Goal: Task Accomplishment & Management: Contribute content

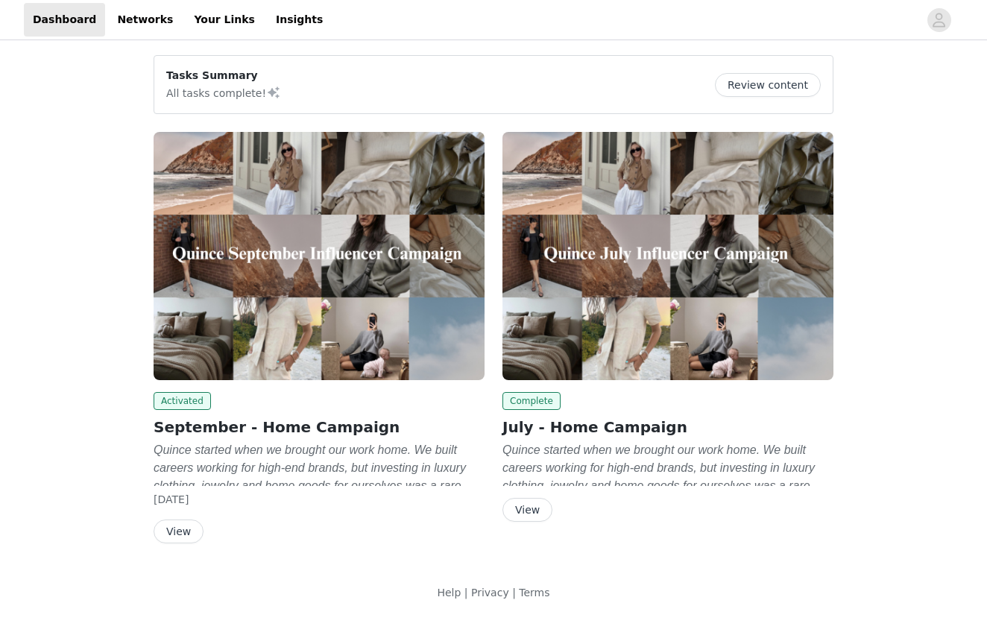
click at [188, 529] on button "View" at bounding box center [179, 532] width 50 height 24
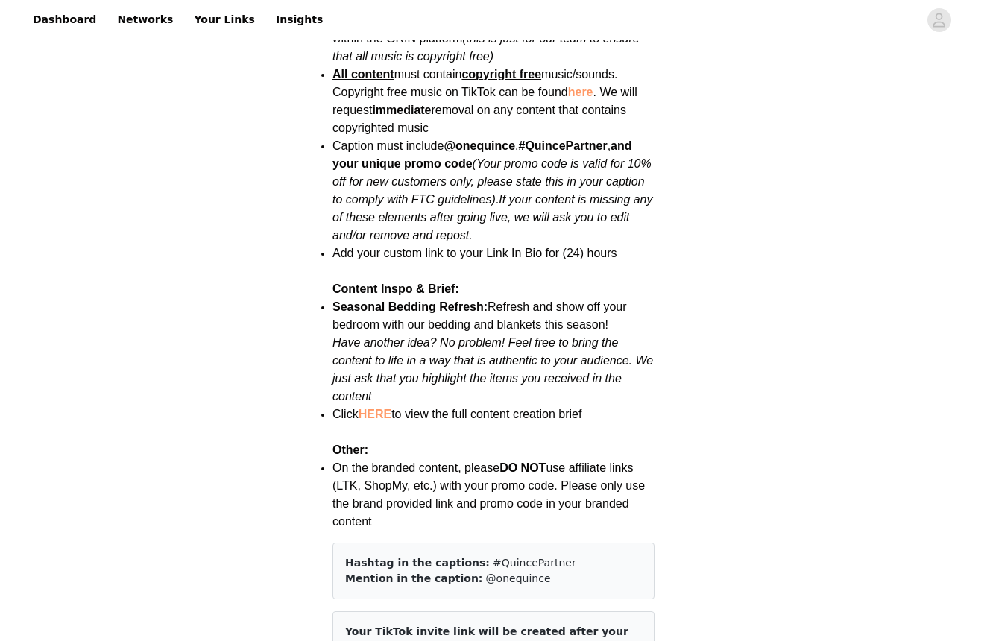
scroll to position [1764, 0]
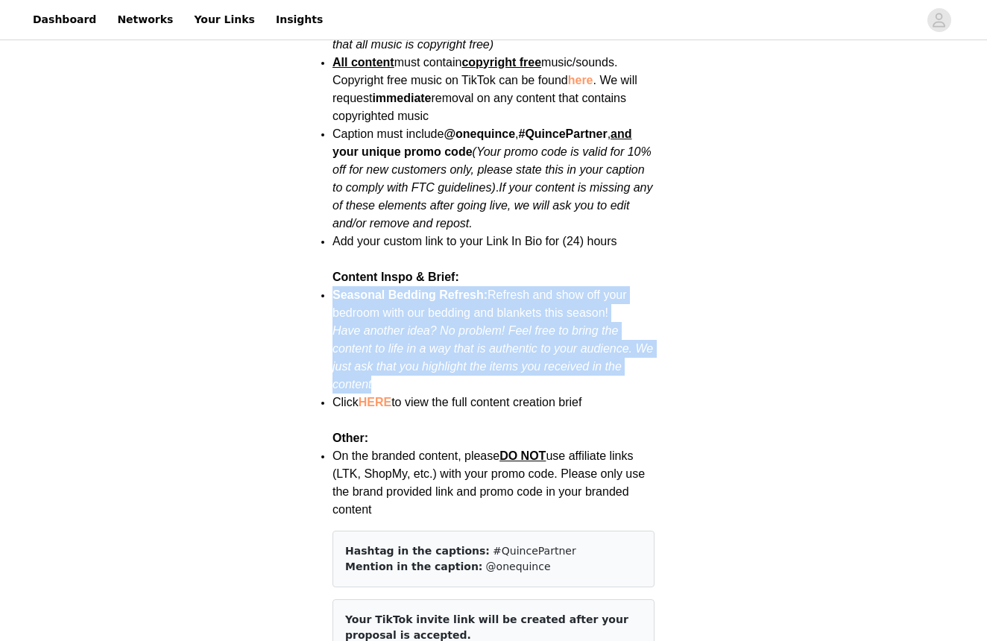
drag, startPoint x: 398, startPoint y: 343, endPoint x: 335, endPoint y: 262, distance: 102.6
click at [335, 286] on li "Seasonal Bedding Refresh: Refresh and show off your bedroom with our bedding an…" at bounding box center [493, 339] width 322 height 107
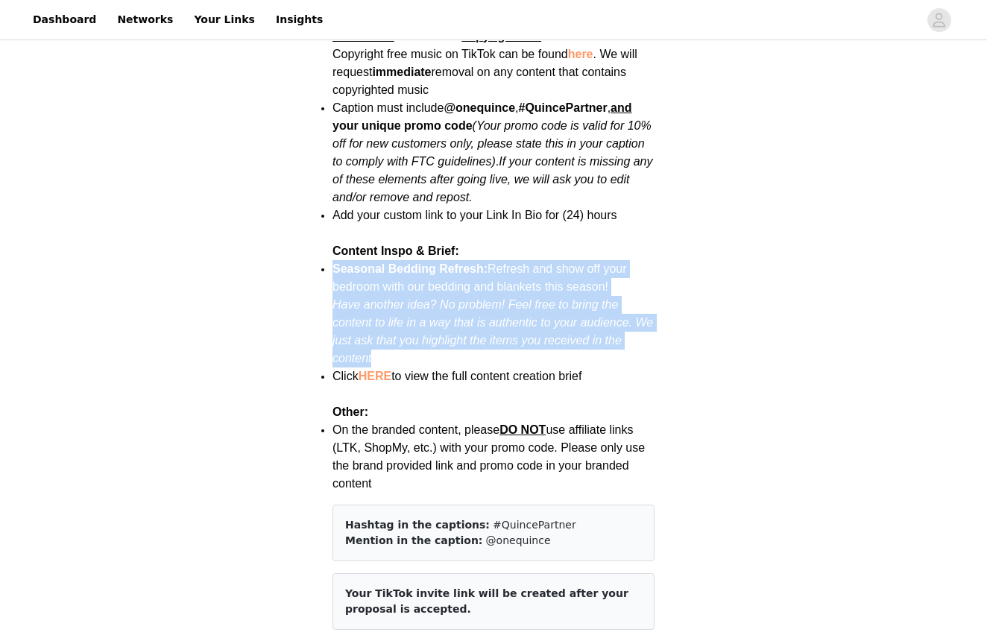
scroll to position [1792, 0]
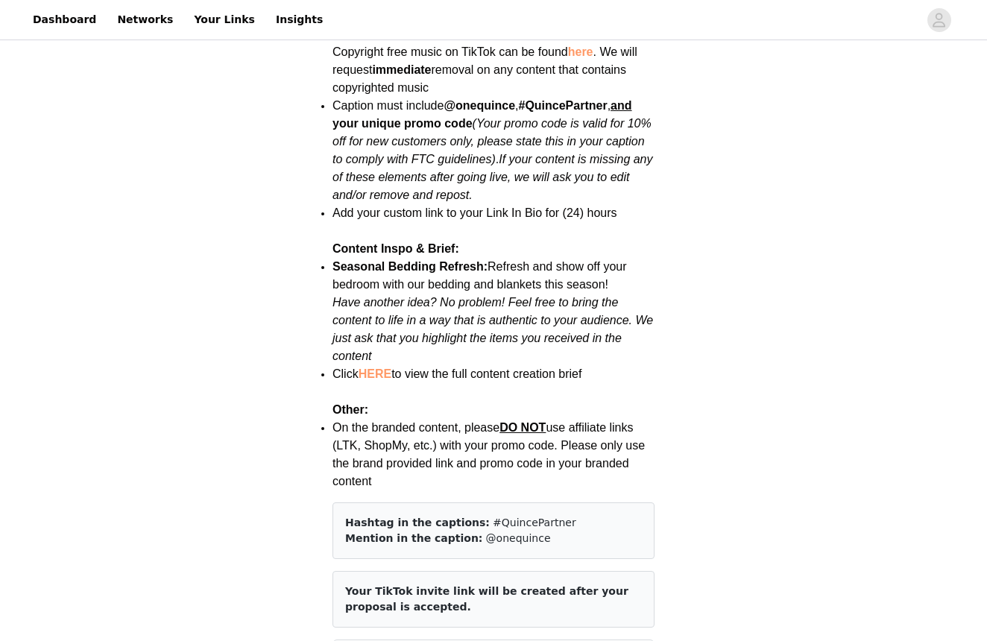
click at [569, 383] on p "Other:" at bounding box center [493, 401] width 322 height 36
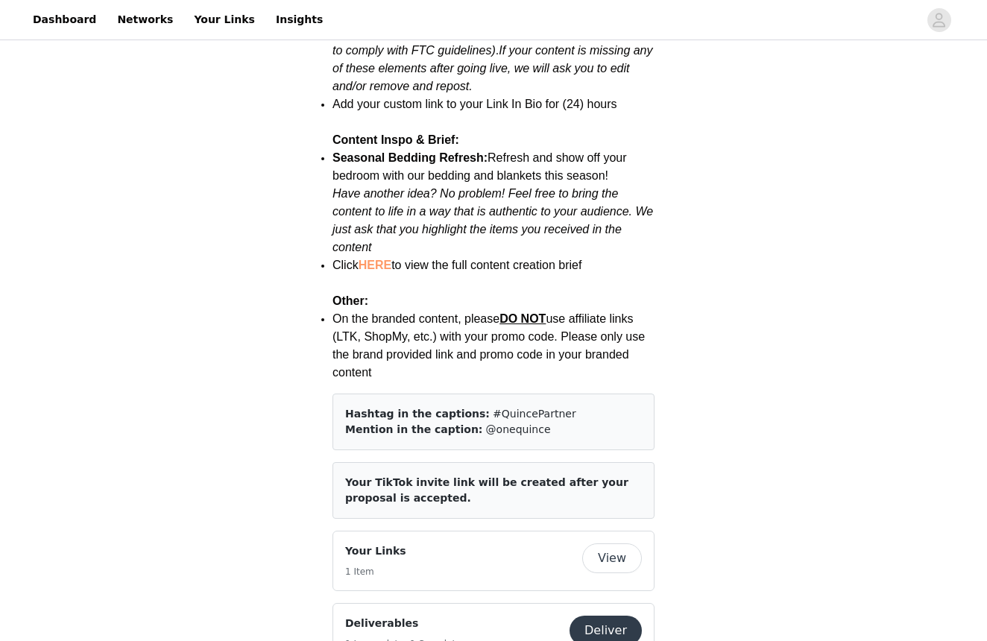
scroll to position [1908, 0]
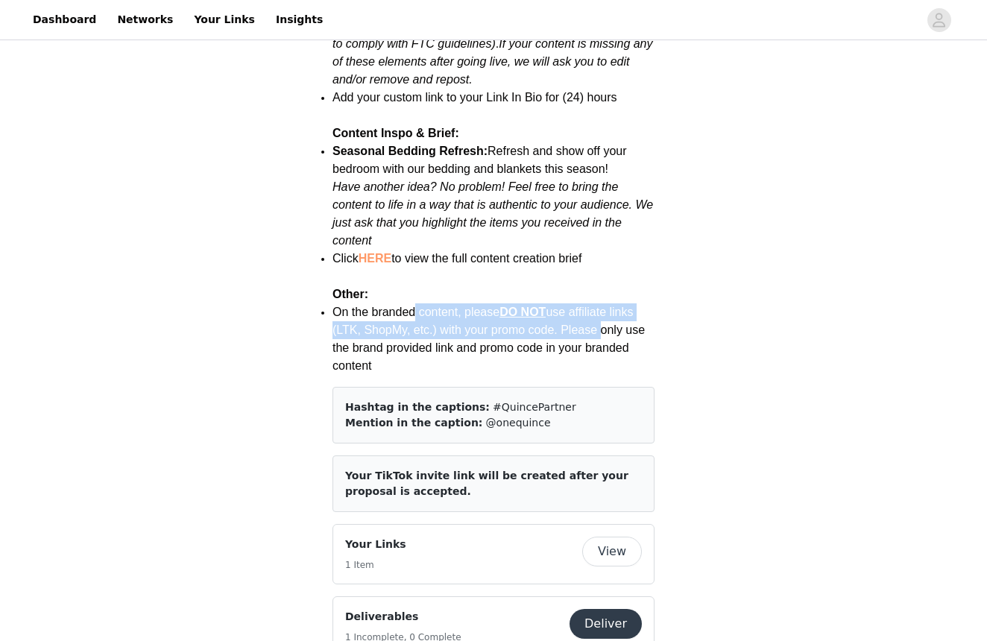
drag, startPoint x: 426, startPoint y: 285, endPoint x: 599, endPoint y: 301, distance: 173.7
click at [599, 306] on span "On the branded content, please DO NOT use affiliate links (LTK, ShopMy, etc.) w…" at bounding box center [488, 339] width 312 height 66
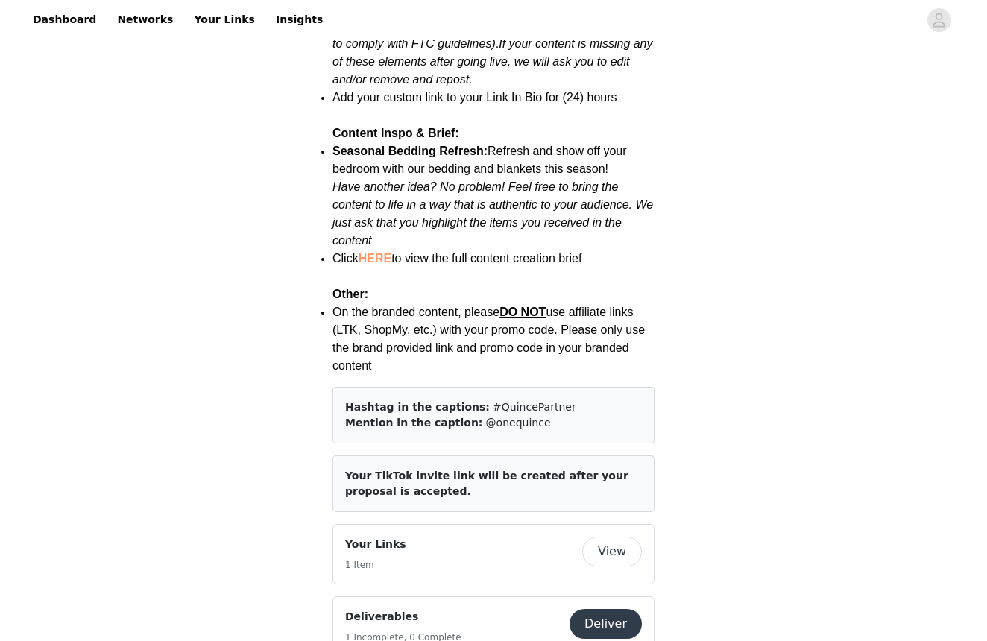
click at [587, 327] on li "On the branded content, please DO NOT use affiliate links (LTK, ShopMy, etc.) w…" at bounding box center [493, 339] width 322 height 72
drag, startPoint x: 483, startPoint y: 331, endPoint x: 458, endPoint y: 309, distance: 33.2
click at [458, 309] on li "On the branded content, please DO NOT use affiliate links (LTK, ShopMy, etc.) w…" at bounding box center [493, 339] width 322 height 72
click at [467, 335] on li "On the branded content, please DO NOT use affiliate links (LTK, ShopMy, etc.) w…" at bounding box center [493, 339] width 322 height 72
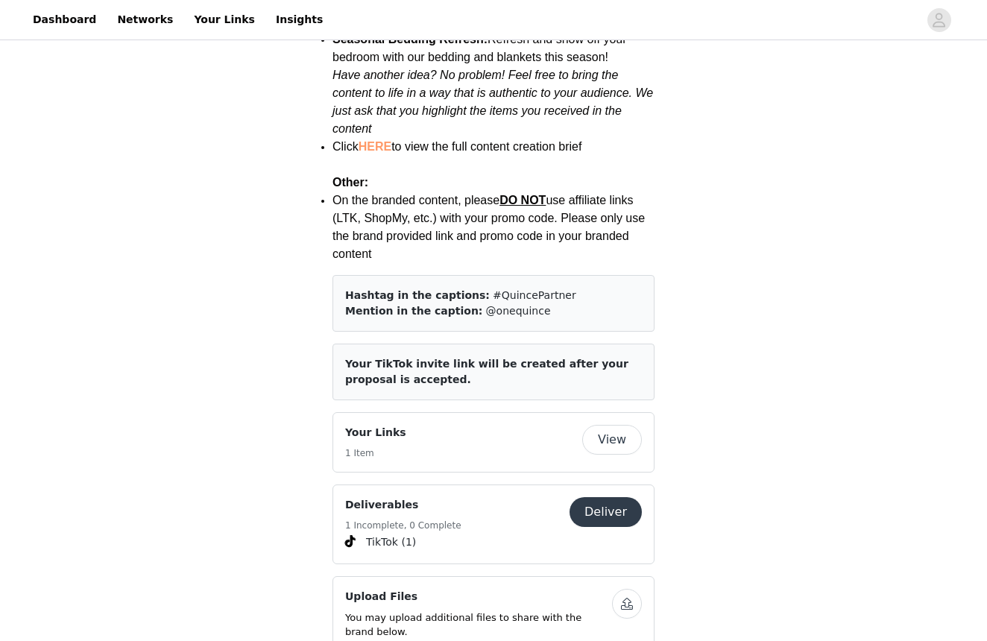
scroll to position [2022, 0]
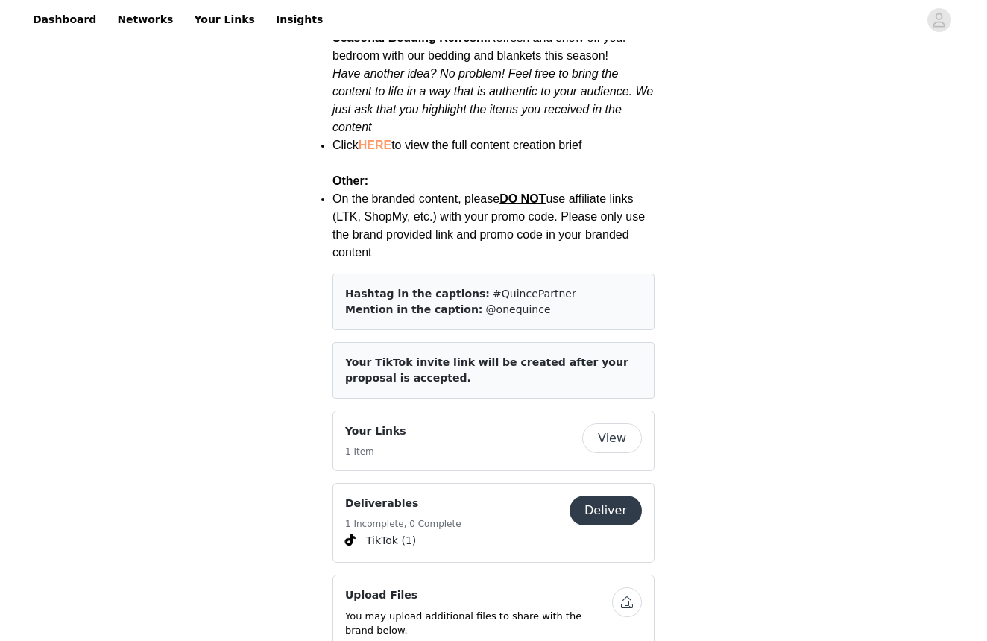
drag, startPoint x: 400, startPoint y: 333, endPoint x: 350, endPoint y: 325, distance: 50.6
click at [350, 342] on article "Your TikTok invite link will be created after your proposal is accepted." at bounding box center [493, 370] width 322 height 57
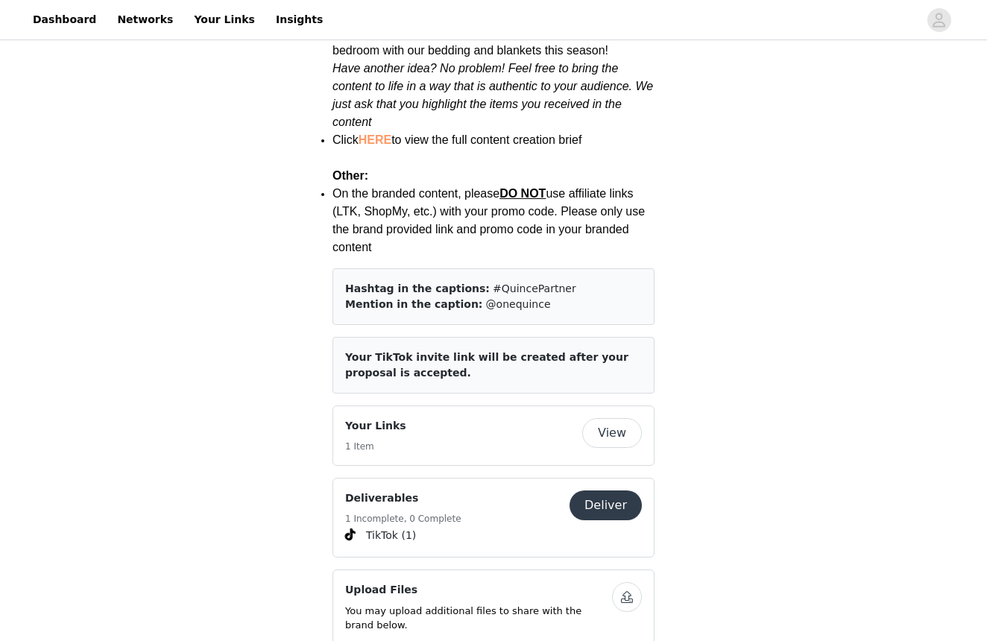
click at [597, 418] on button "View" at bounding box center [612, 433] width 60 height 30
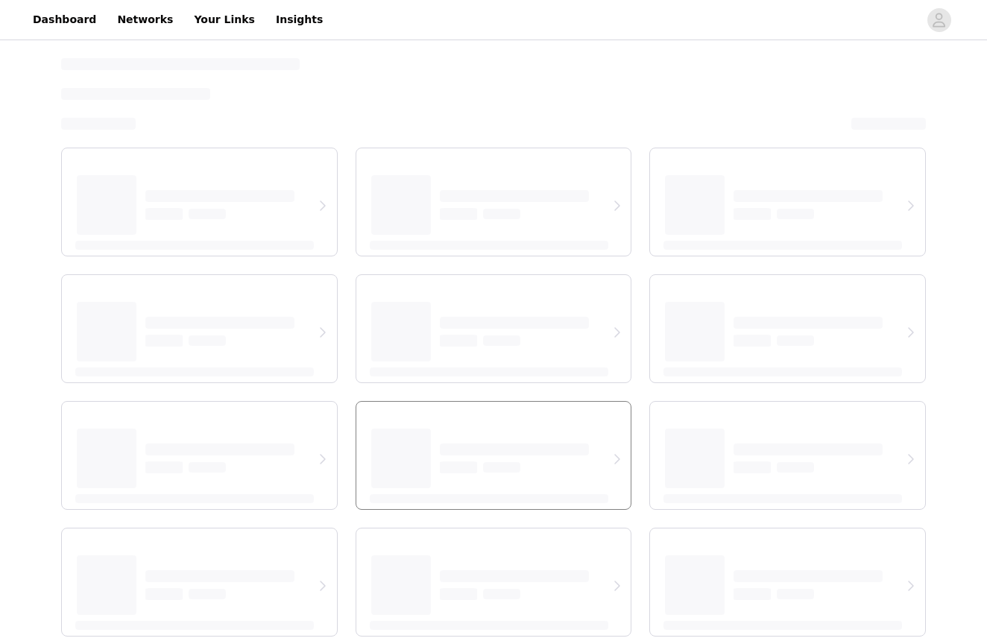
select select "12"
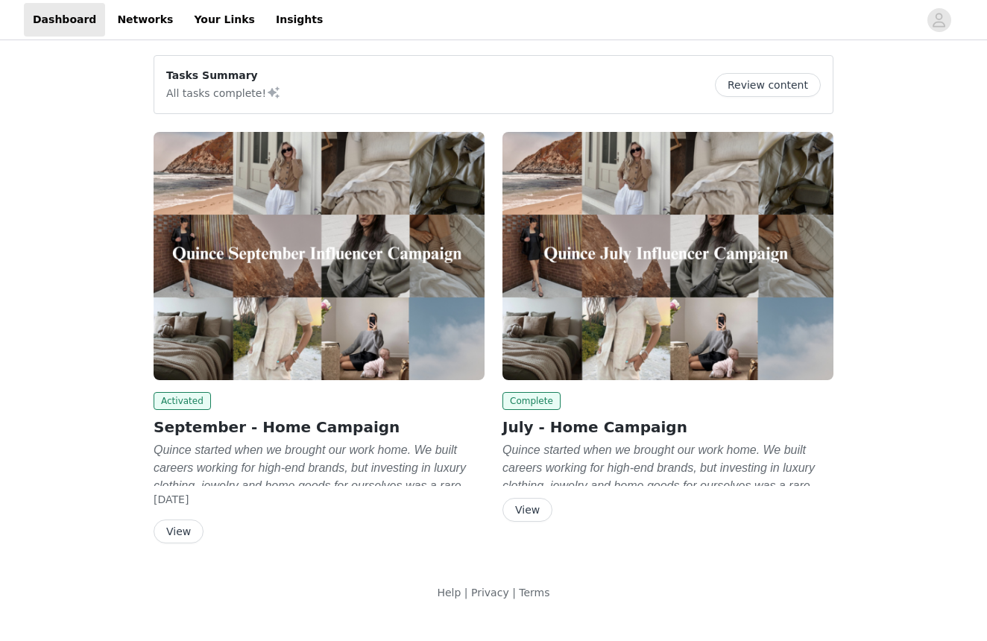
click at [189, 527] on button "View" at bounding box center [179, 532] width 50 height 24
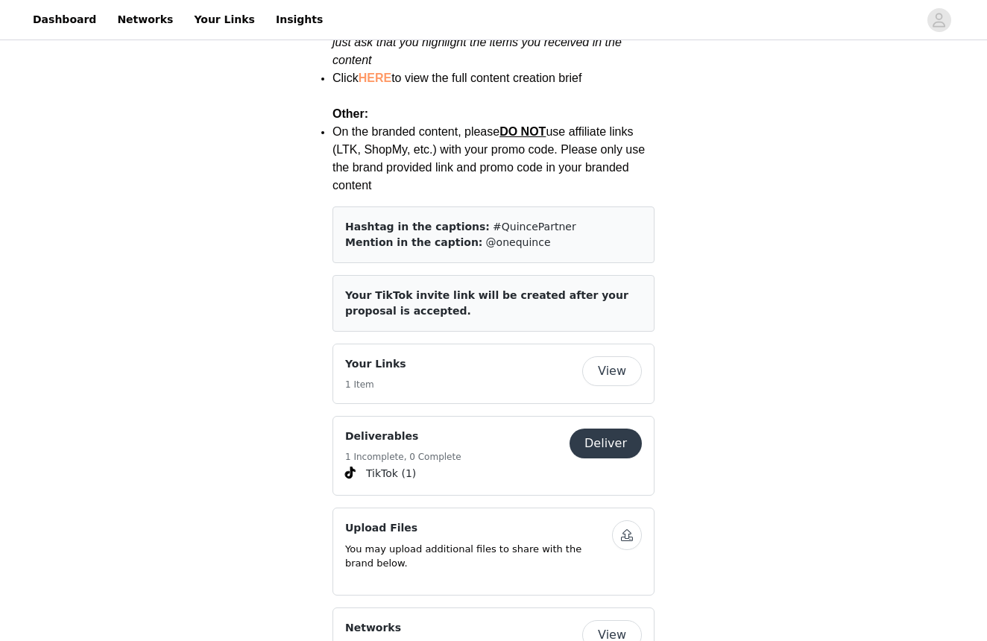
scroll to position [2094, 0]
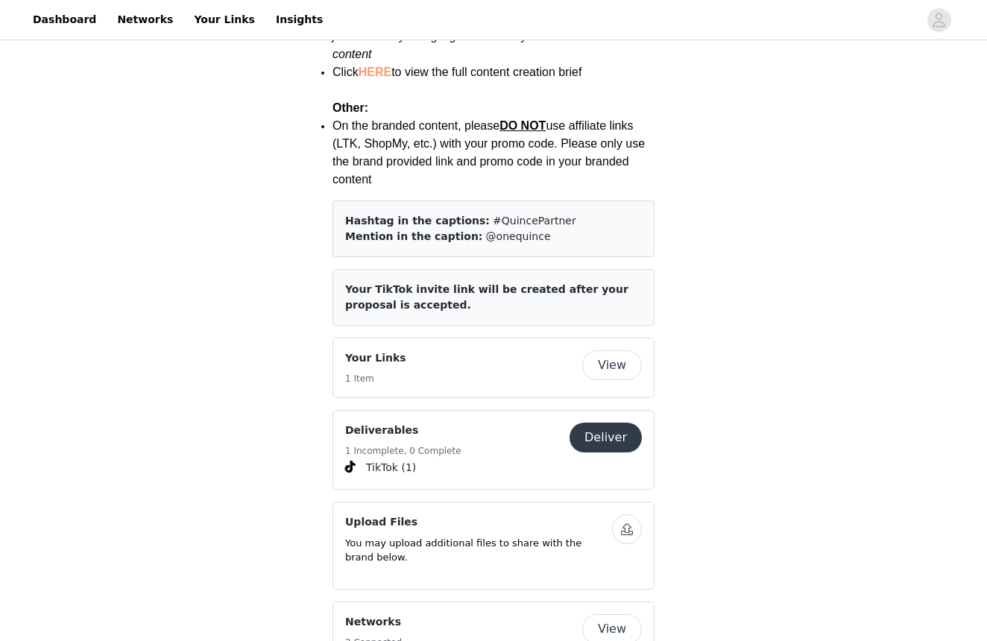
click at [620, 423] on button "Deliver" at bounding box center [606, 438] width 72 height 30
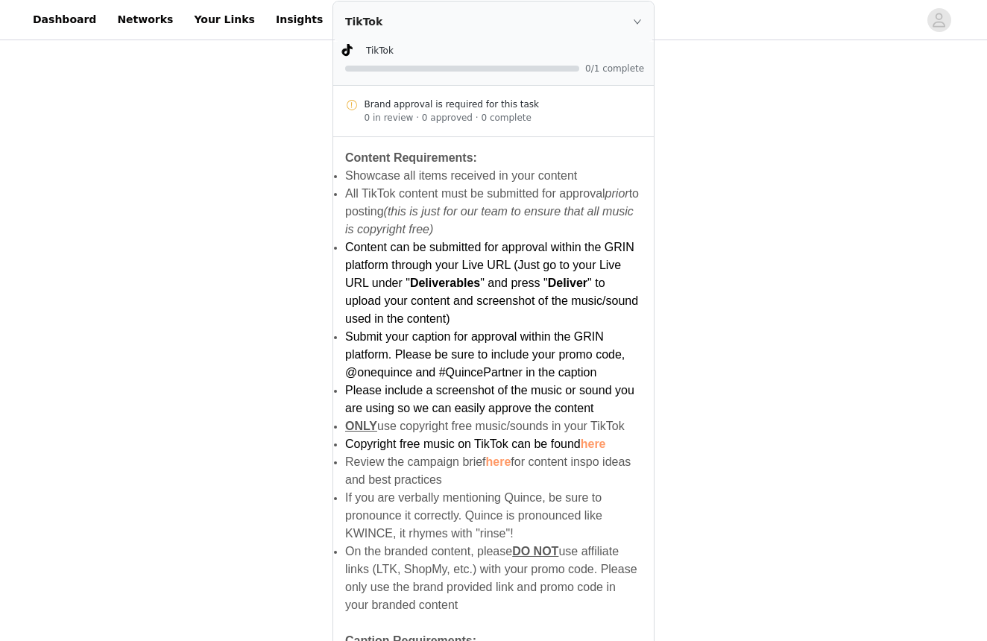
scroll to position [552, 0]
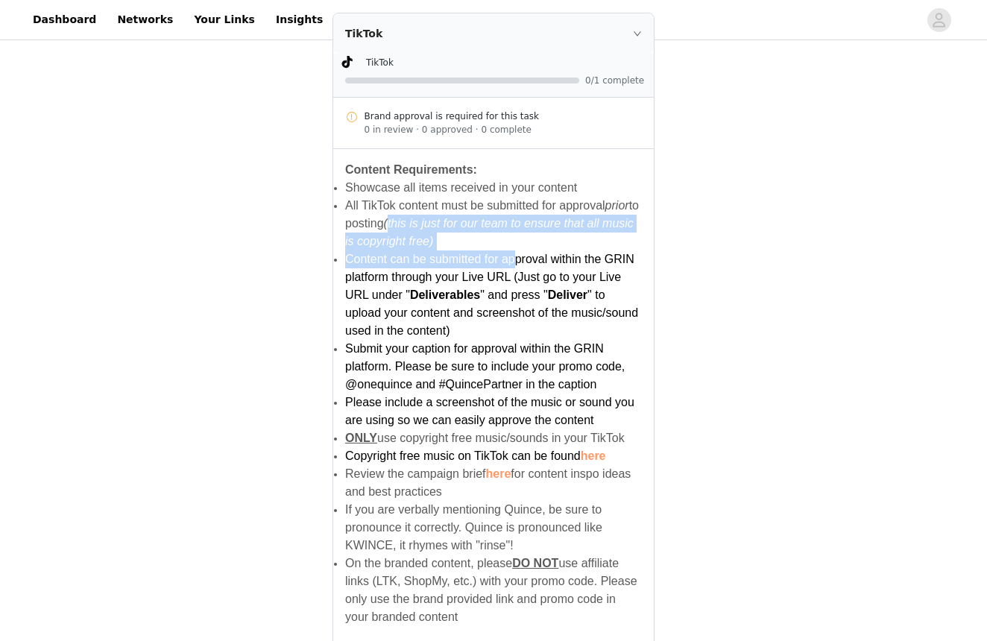
drag, startPoint x: 401, startPoint y: 198, endPoint x: 512, endPoint y: 246, distance: 120.9
click at [512, 246] on li "All TikTok content must be submitted for approval prior to posting (this is jus…" at bounding box center [493, 313] width 297 height 233
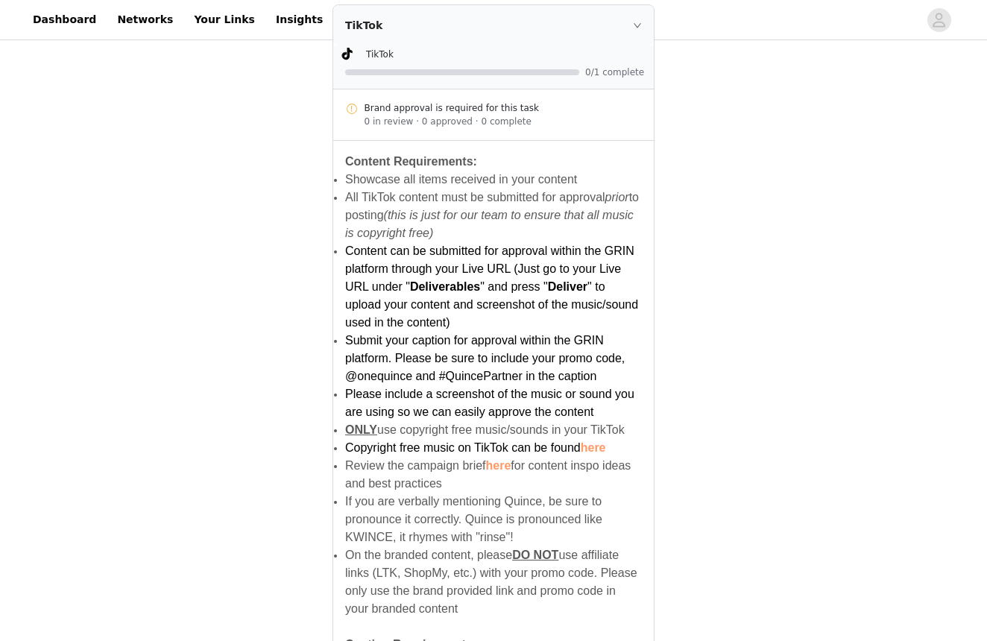
click at [535, 337] on span "Submit your caption for approval within the GRIN platform. Please be sure to in…" at bounding box center [485, 358] width 280 height 48
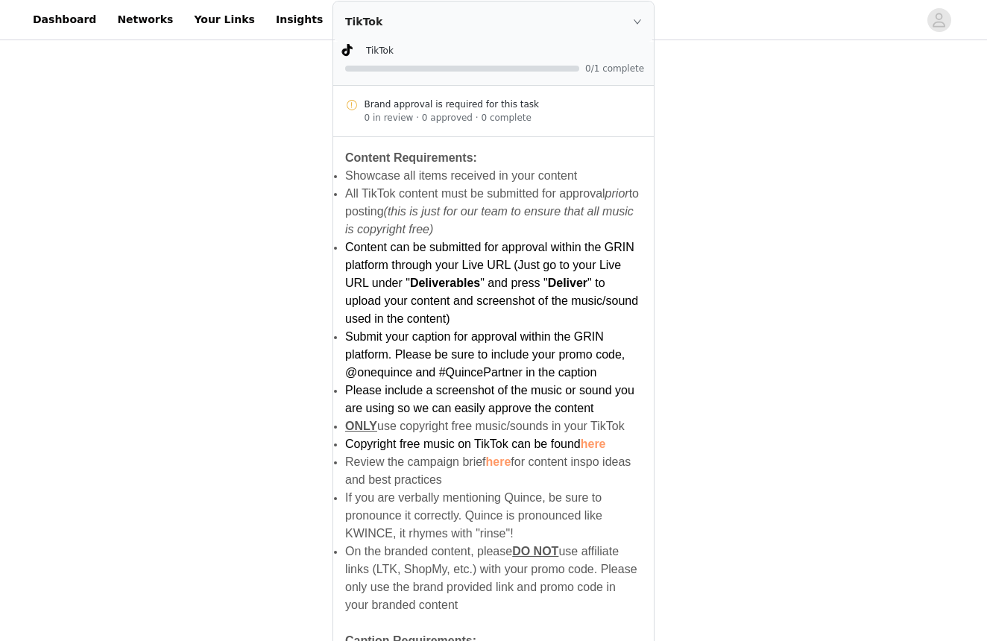
scroll to position [563, 1]
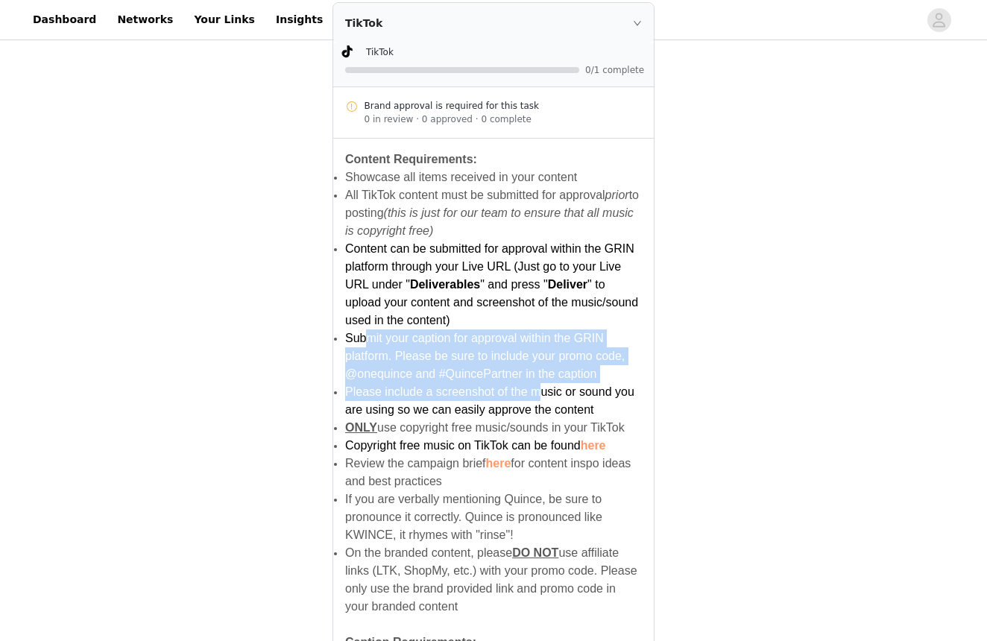
drag, startPoint x: 369, startPoint y: 324, endPoint x: 536, endPoint y: 377, distance: 175.4
click at [536, 377] on ul "Content can be submitted for approval within the GRIN platform through your Liv…" at bounding box center [493, 329] width 297 height 179
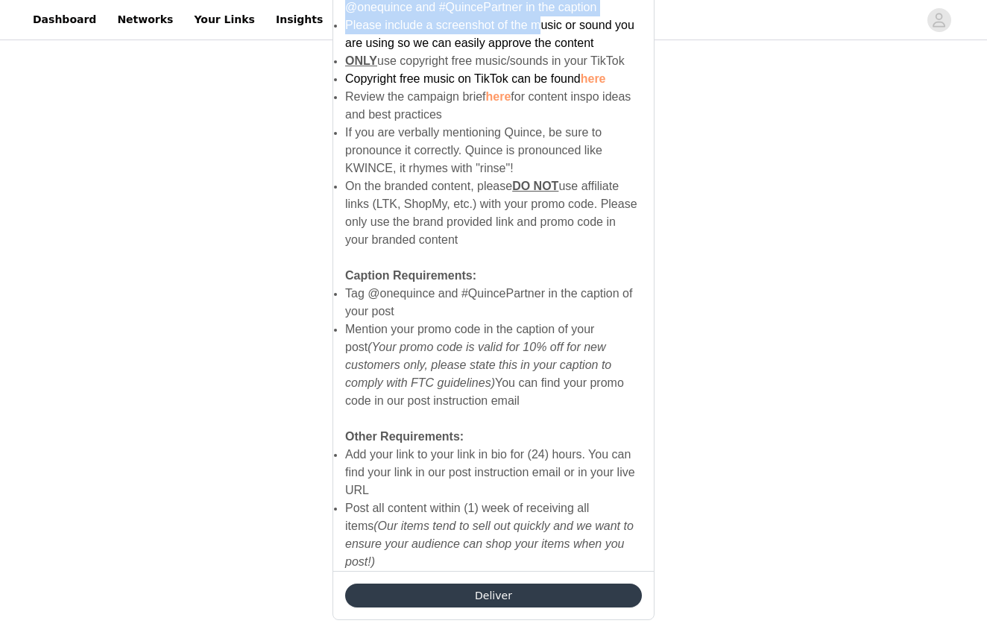
scroll to position [929, 0]
click at [493, 584] on button "Deliver" at bounding box center [493, 596] width 297 height 24
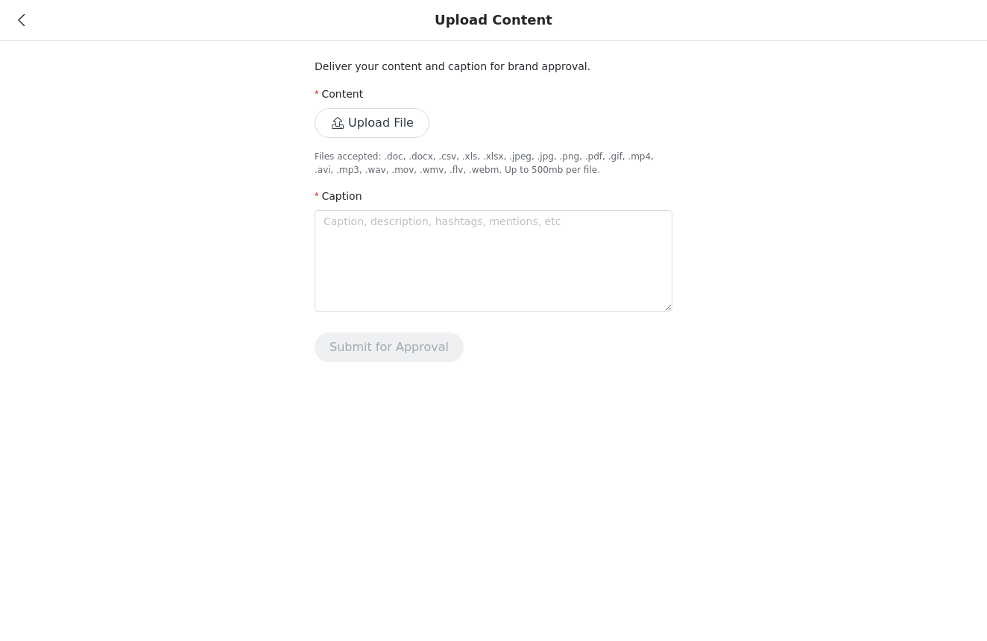
click at [376, 154] on p "Files accepted: .doc, .docx, .csv, .xls, .xlsx, .jpeg, .jpg, .png, .pdf, .gif, …" at bounding box center [494, 163] width 358 height 27
click at [464, 222] on textarea at bounding box center [494, 260] width 358 height 101
paste textarea "eptember calls for new cozy fall cabin inspired bedding 🍁🤎 The European Linen S…"
type textarea "eptember calls for new cozy fall cabin inspired bedding 🍁🤎 The European Linen S…"
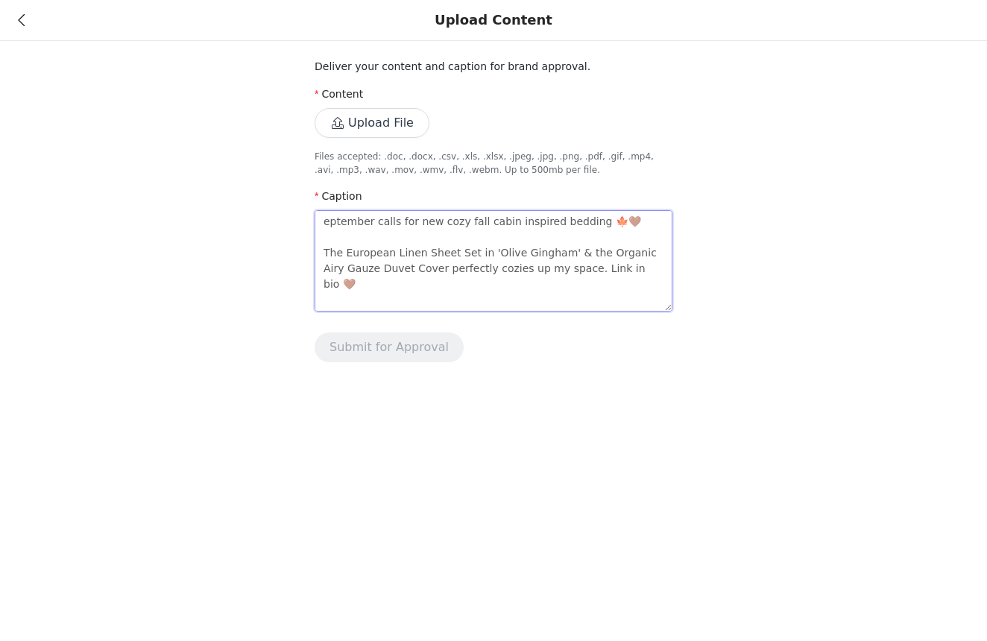
click at [321, 223] on textarea "eptember calls for new cozy fall cabin inspired bedding 🍁🤎 The European Linen S…" at bounding box center [494, 260] width 358 height 101
type textarea "september calls for new cozy fall cabin inspired bedding 🍁🤎 The European Linen …"
click at [439, 280] on textarea "september calls for new cozy fall cabin inspired bedding 🍁🤎 The European Linen …" at bounding box center [494, 260] width 358 height 101
type textarea "september calls for new cozy fall cabin inspired bedding 🍁🤎 The European Linen …"
click at [392, 133] on button "Upload File" at bounding box center [372, 123] width 115 height 30
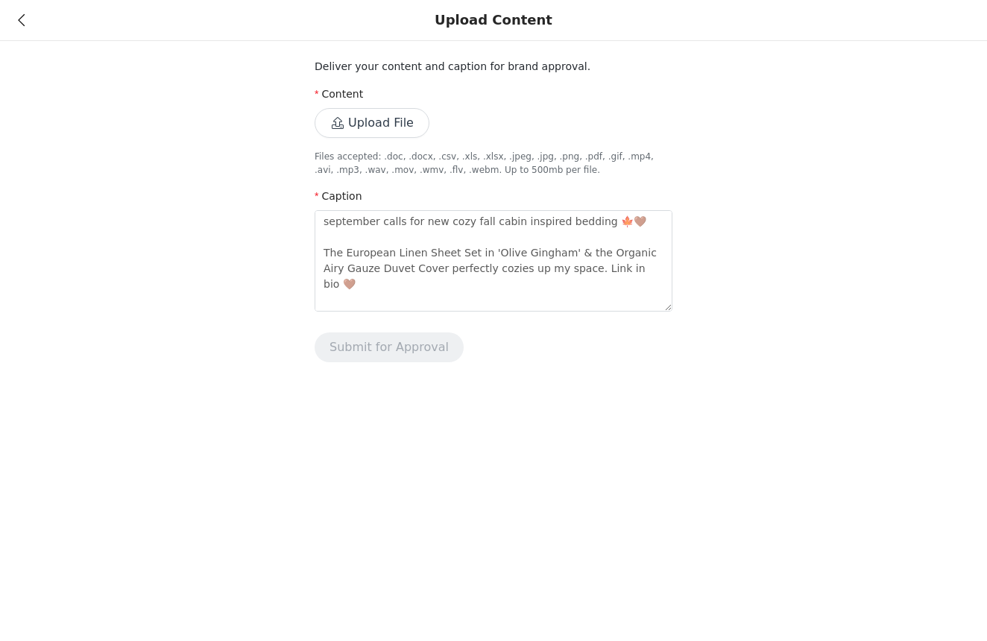
scroll to position [1, 0]
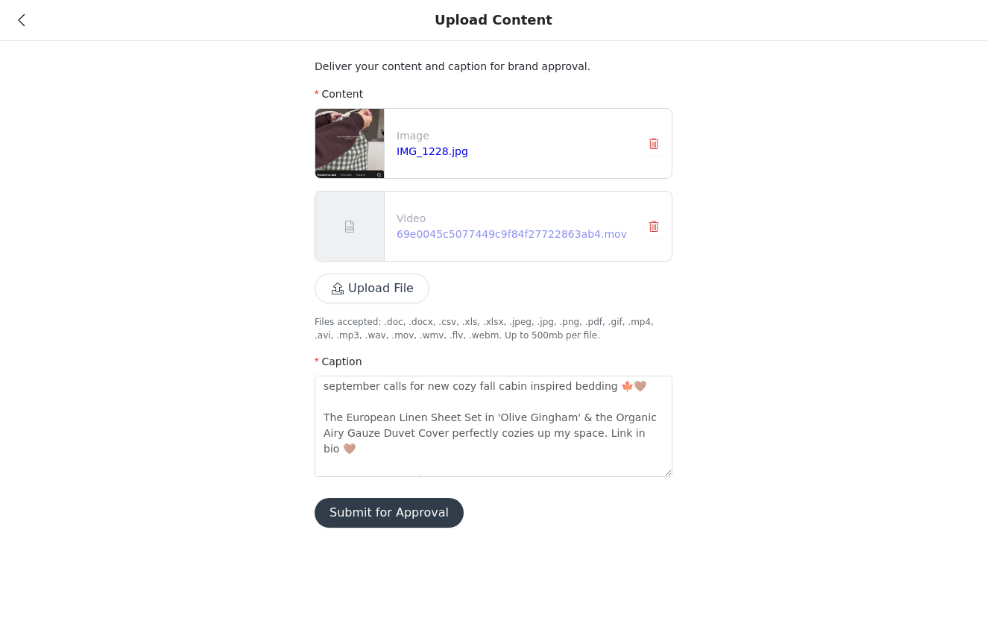
click at [501, 232] on link "69e0045c5077449c9f84f27722863ab4.mov" at bounding box center [512, 234] width 230 height 12
click at [422, 509] on button "Submit for Approval" at bounding box center [389, 513] width 149 height 30
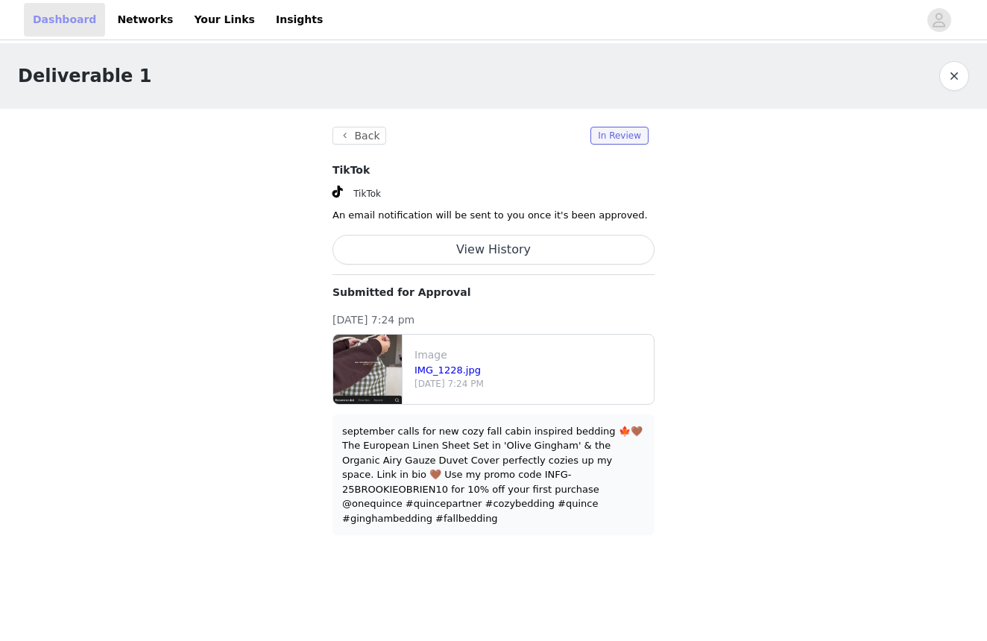
click at [84, 22] on link "Dashboard" at bounding box center [64, 20] width 81 height 34
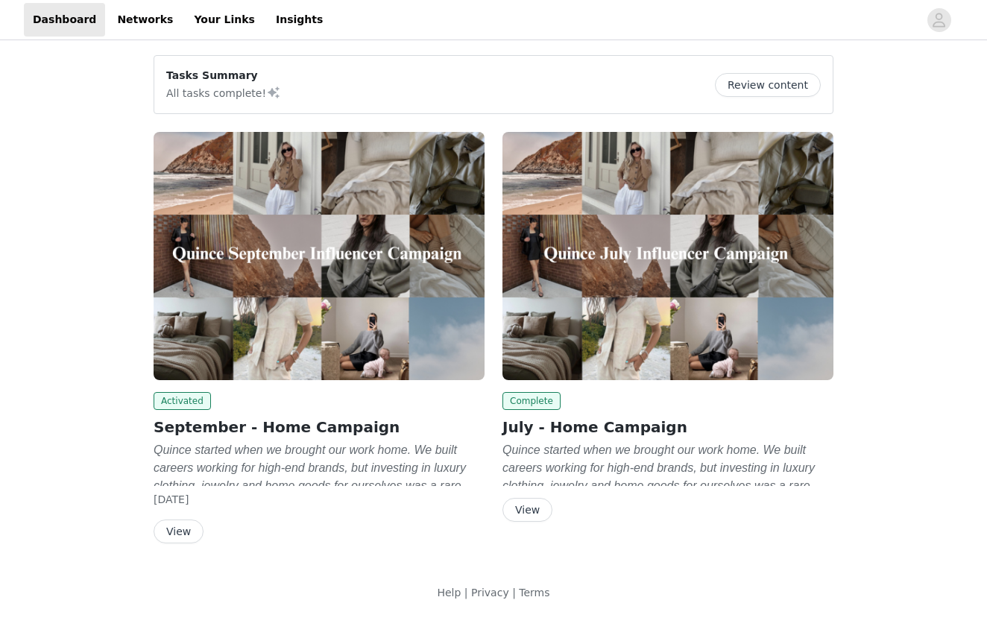
click at [183, 531] on button "View" at bounding box center [179, 532] width 50 height 24
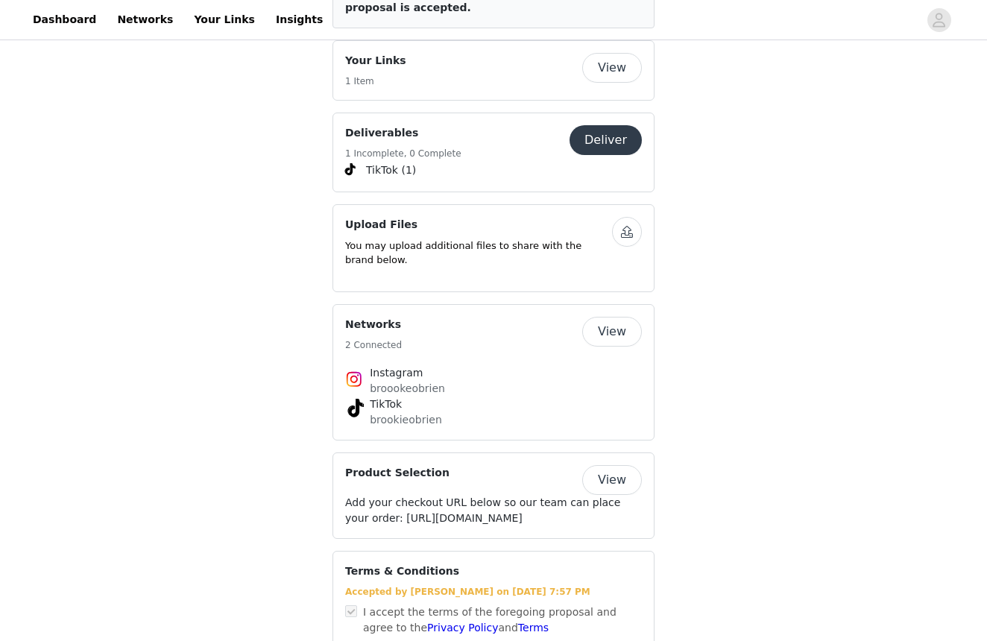
scroll to position [2388, 0]
